Goal: Check status

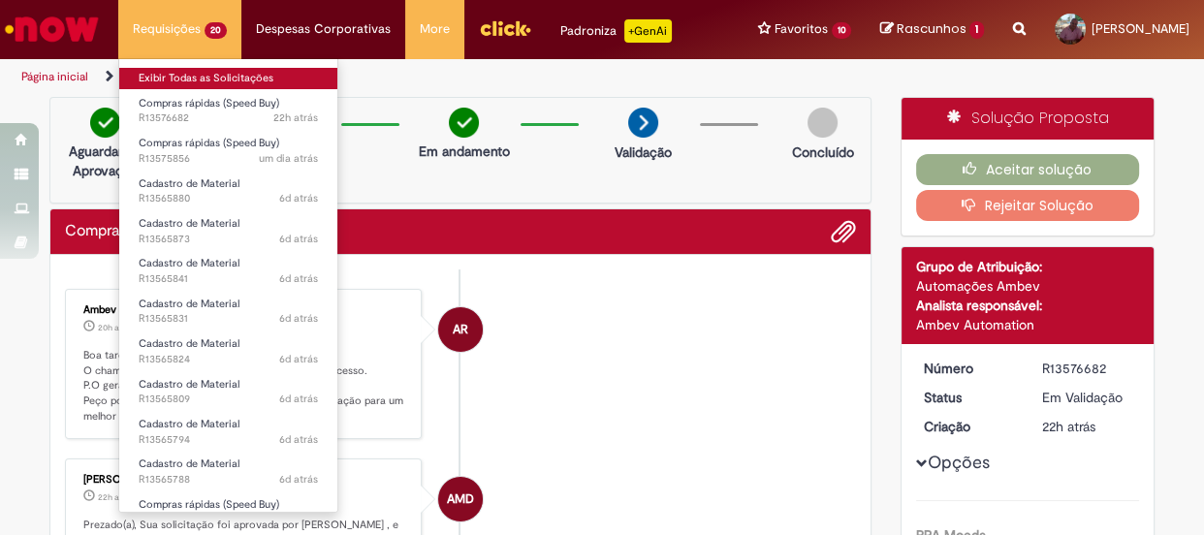
click at [181, 79] on link "Exibir Todas as Solicitações" at bounding box center [228, 78] width 218 height 21
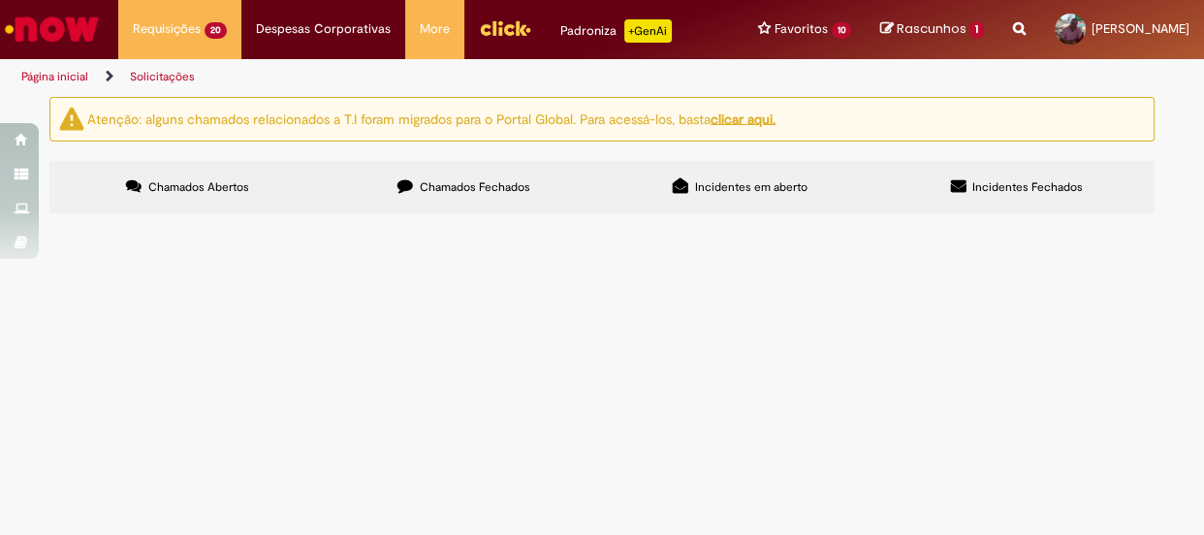
click at [474, 189] on span "Chamados Fechados" at bounding box center [475, 187] width 111 height 16
click at [0, 0] on span "R13551654" at bounding box center [0, 0] width 0 height 0
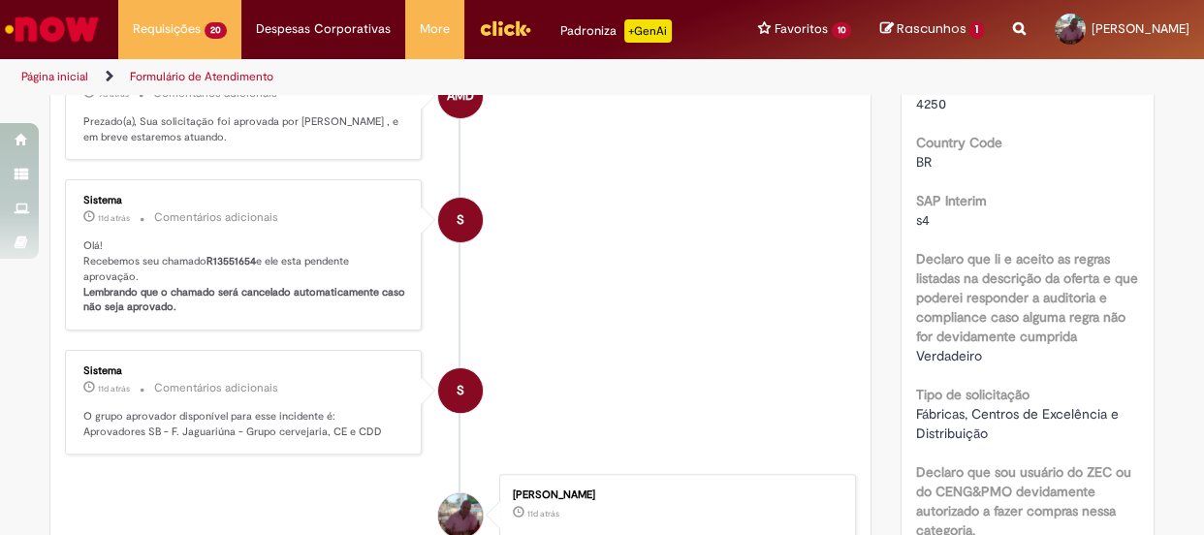
scroll to position [264, 0]
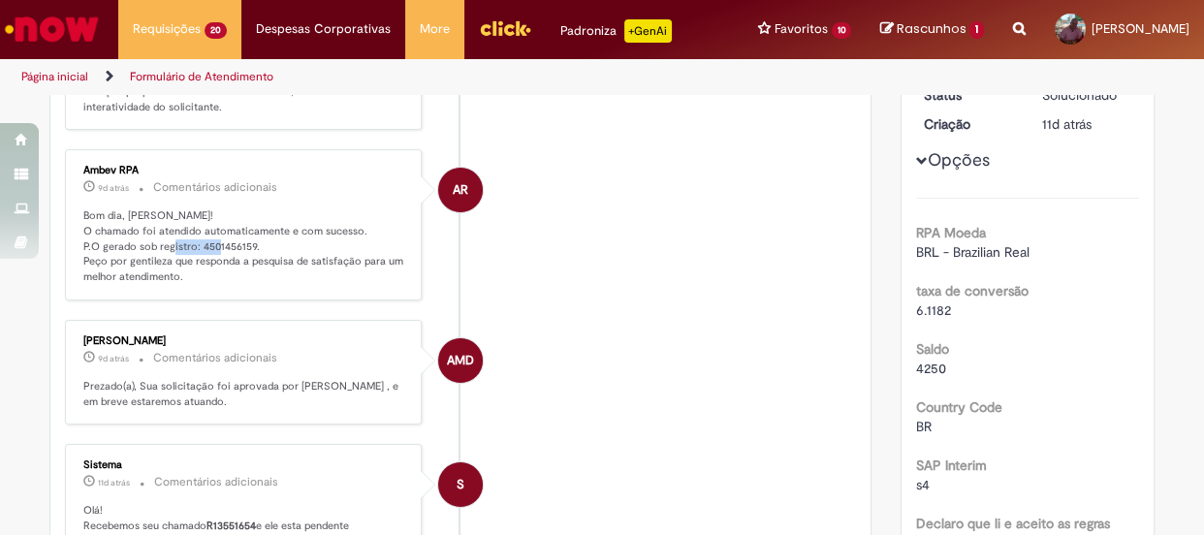
drag, startPoint x: 191, startPoint y: 244, endPoint x: 243, endPoint y: 241, distance: 52.4
click at [243, 241] on p "Bom dia, [PERSON_NAME]! O chamado foi atendido automaticamente e com sucesso. P…" at bounding box center [244, 246] width 323 height 77
copy p "4501456159"
